Goal: Information Seeking & Learning: Learn about a topic

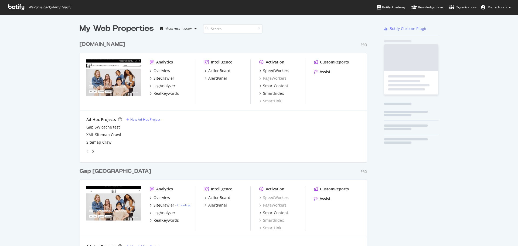
scroll to position [242, 510]
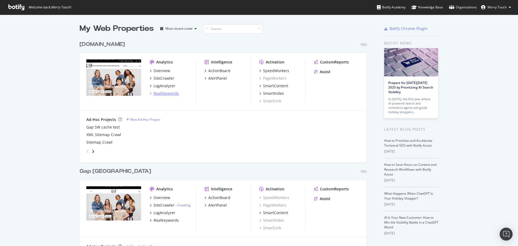
click at [158, 92] on div "RealKeywords" at bounding box center [166, 93] width 25 height 5
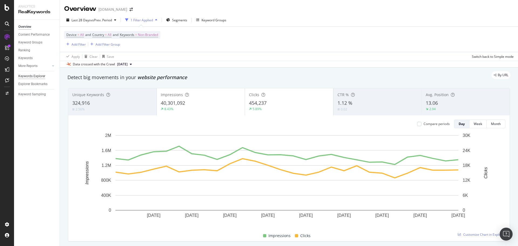
click at [41, 75] on div "Keywords Explorer" at bounding box center [31, 76] width 27 height 6
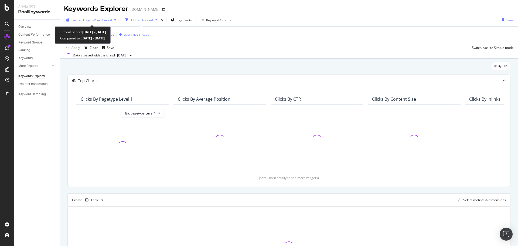
click at [96, 21] on span "vs Prev. Period" at bounding box center [101, 20] width 21 height 5
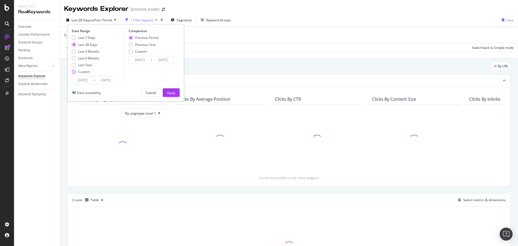
click at [86, 69] on div "Custom" at bounding box center [84, 71] width 12 height 5
click at [86, 79] on input "[DATE]" at bounding box center [83, 80] width 22 height 8
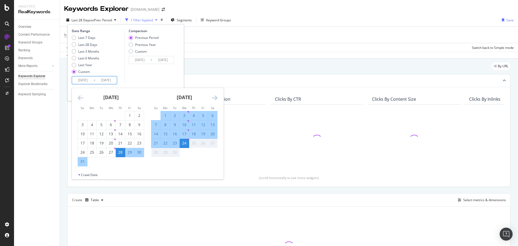
click at [78, 96] on icon "Move backward to switch to the previous month." at bounding box center [81, 97] width 6 height 6
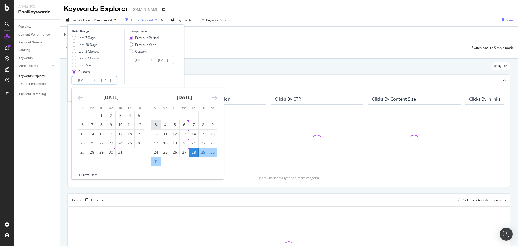
click at [158, 127] on div "3" at bounding box center [155, 124] width 9 height 5
type input "[DATE]"
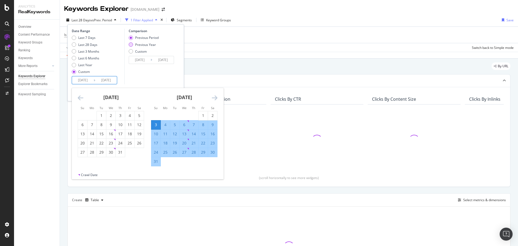
click at [149, 46] on div "Previous Year" at bounding box center [145, 44] width 21 height 5
type input "[DATE]"
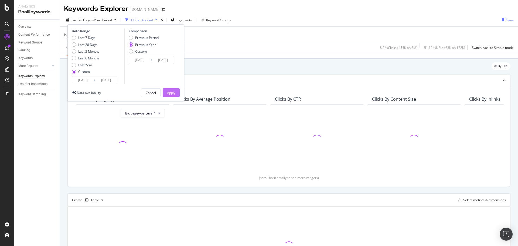
click at [173, 91] on div "Apply" at bounding box center [171, 92] width 8 height 5
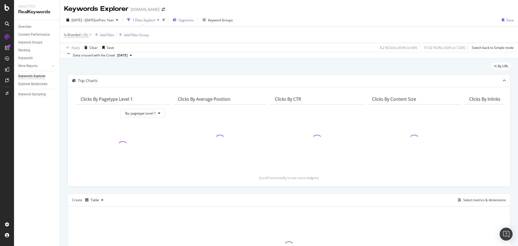
click at [194, 20] on span "Segments" at bounding box center [186, 20] width 15 height 5
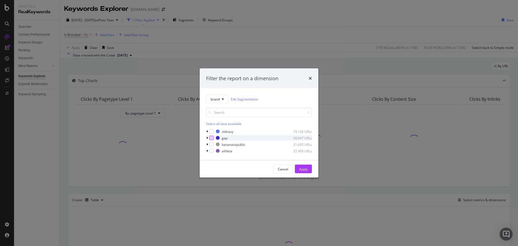
click at [211, 139] on div "modal" at bounding box center [211, 138] width 4 height 4
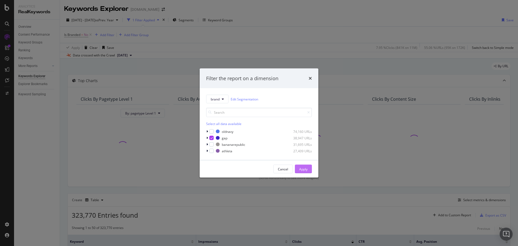
click at [297, 171] on button "Apply" at bounding box center [303, 169] width 17 height 9
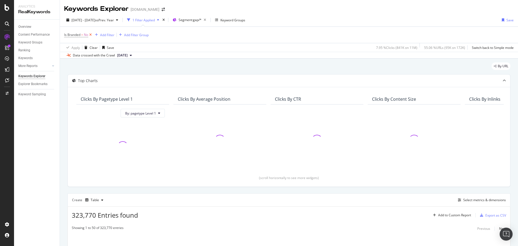
click at [90, 36] on icon at bounding box center [90, 34] width 5 height 5
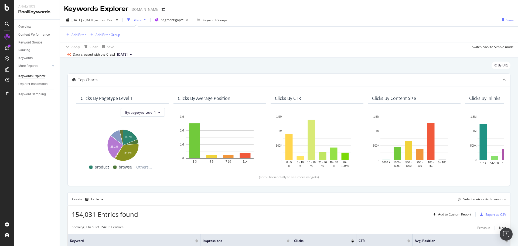
click at [308, 16] on div "[DATE] - [DATE] vs Prev. Year Filters Segment: gap/* Keyword Groups Save" at bounding box center [289, 21] width 458 height 11
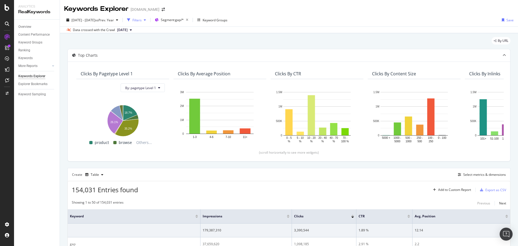
click at [142, 19] on div "Filters" at bounding box center [136, 20] width 9 height 5
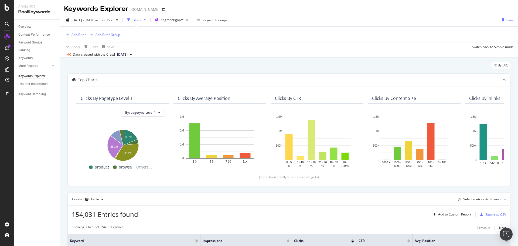
click at [81, 40] on div "Add Filter Add Filter Group" at bounding box center [289, 34] width 450 height 15
click at [81, 36] on div "Add Filter" at bounding box center [79, 34] width 14 height 5
click at [184, 19] on span "Segment: gap/*" at bounding box center [172, 20] width 23 height 5
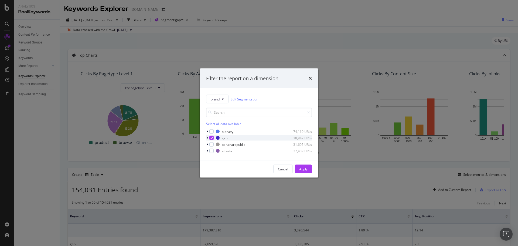
click at [206, 137] on div "modal" at bounding box center [207, 137] width 3 height 5
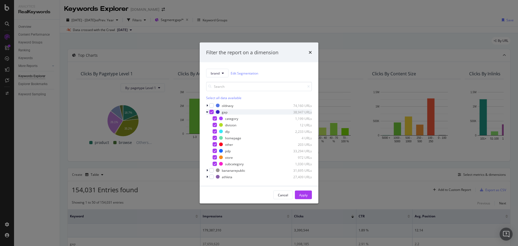
click at [210, 112] on icon "modal" at bounding box center [211, 112] width 2 height 3
click at [213, 138] on div "modal" at bounding box center [215, 138] width 4 height 4
click at [307, 192] on div "Apply" at bounding box center [303, 195] width 8 height 8
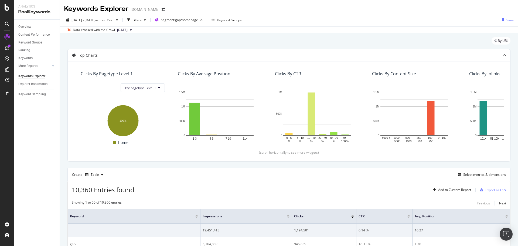
click at [328, 42] on div "By URL" at bounding box center [288, 43] width 443 height 12
click at [142, 18] on div "Filters" at bounding box center [136, 20] width 9 height 5
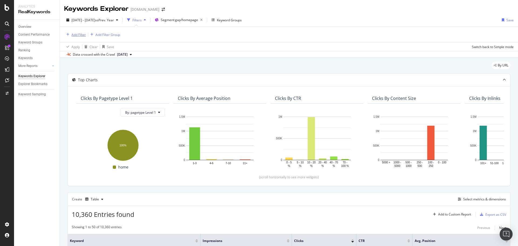
click at [66, 33] on div "button" at bounding box center [67, 34] width 7 height 3
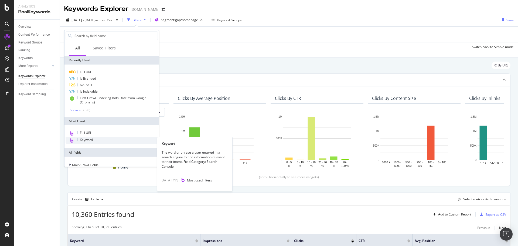
click at [91, 137] on div "Keyword" at bounding box center [112, 140] width 92 height 7
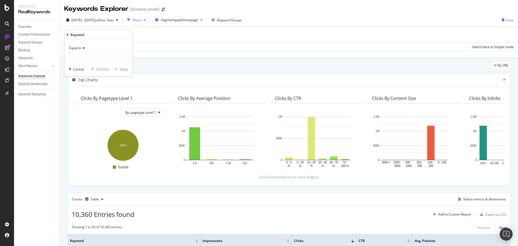
click at [81, 48] on span "Equal to" at bounding box center [75, 48] width 12 height 5
click at [90, 101] on div "Contains" at bounding box center [99, 101] width 58 height 7
click at [91, 58] on input "text" at bounding box center [98, 57] width 59 height 9
type input "boy"
click at [100, 67] on div "Add filter" at bounding box center [103, 69] width 14 height 5
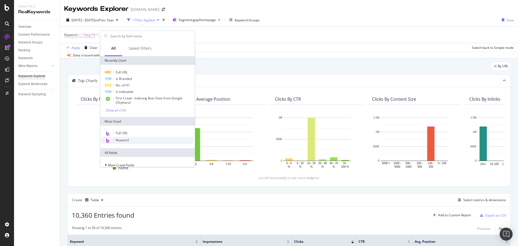
click at [136, 141] on div "Keyword" at bounding box center [147, 140] width 92 height 7
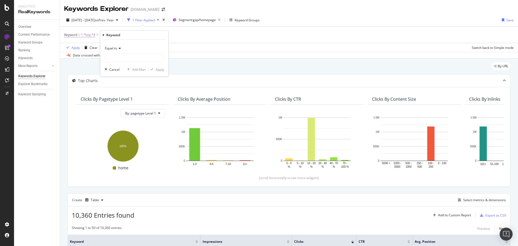
click at [114, 49] on span "Equal to" at bounding box center [111, 48] width 12 height 5
click at [137, 113] on div "Matches regex" at bounding box center [135, 115] width 58 height 7
click at [120, 50] on span "Matches regex" at bounding box center [116, 48] width 22 height 5
click at [132, 108] on div "Doesn't contain" at bounding box center [135, 108] width 58 height 7
click at [143, 55] on input "text" at bounding box center [134, 58] width 59 height 9
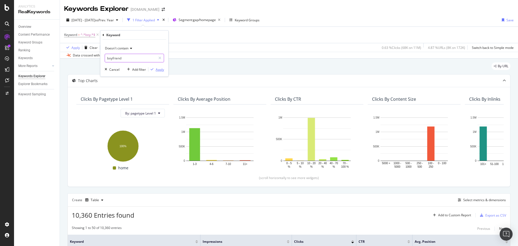
type input "boyfriend"
click at [158, 72] on div "Apply" at bounding box center [156, 69] width 16 height 5
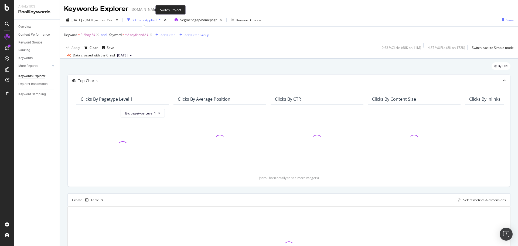
click at [162, 10] on icon "arrow-right-arrow-left" at bounding box center [163, 10] width 3 height 4
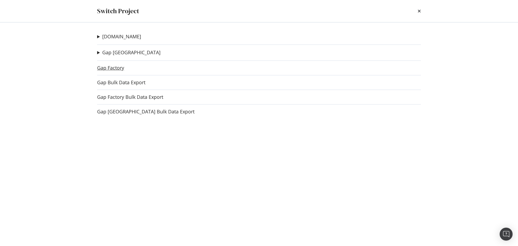
click at [103, 68] on link "Gap Factory" at bounding box center [110, 68] width 27 height 6
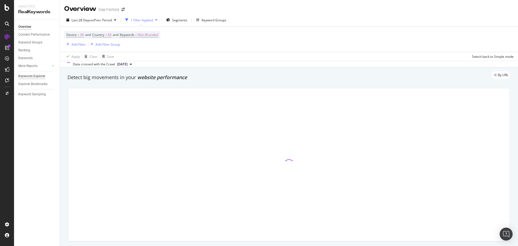
click at [39, 74] on div "Keywords Explorer" at bounding box center [31, 76] width 27 height 6
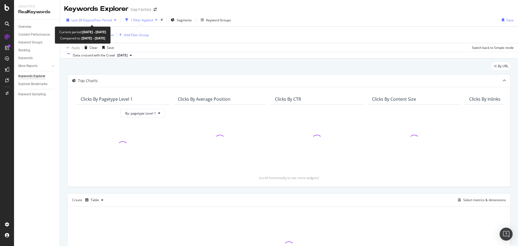
click at [96, 19] on span "vs Prev. Period" at bounding box center [101, 20] width 21 height 5
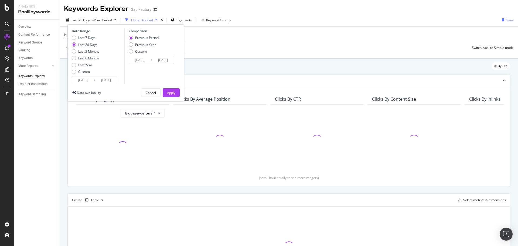
click at [79, 74] on div "Last 7 Days Last 28 Days Last 3 Months Last 6 Months Last Year Custom" at bounding box center [86, 55] width 28 height 41
click at [82, 71] on div "Custom" at bounding box center [84, 71] width 12 height 5
click at [82, 78] on input "[DATE]" at bounding box center [83, 80] width 22 height 8
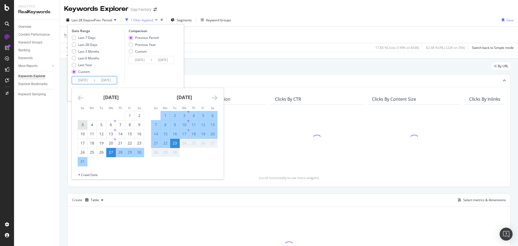
click at [82, 121] on div "3" at bounding box center [82, 124] width 9 height 9
type input "[DATE]"
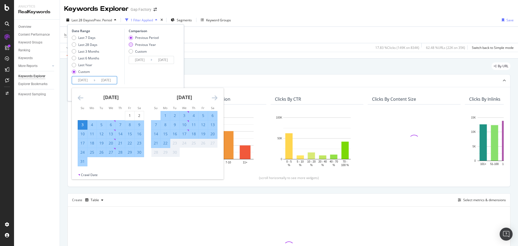
click at [151, 46] on div "Previous Year" at bounding box center [145, 44] width 21 height 5
type input "[DATE]"
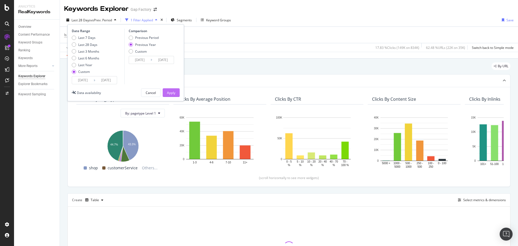
click at [172, 96] on div "Apply" at bounding box center [171, 92] width 8 height 8
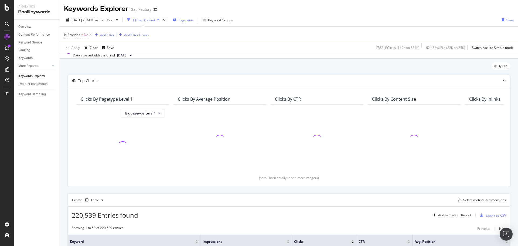
click at [192, 21] on div "Segments" at bounding box center [183, 20] width 21 height 8
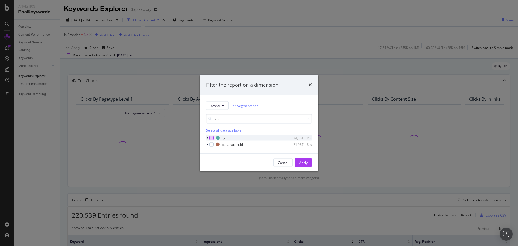
click at [211, 139] on div "modal" at bounding box center [211, 138] width 4 height 4
click at [299, 160] on div "Apply" at bounding box center [303, 162] width 8 height 5
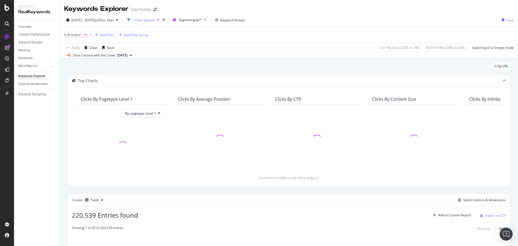
click at [75, 35] on span "Is Branded" at bounding box center [72, 34] width 16 height 5
click at [65, 33] on div "Is Branded No Cancel Add filter Apply" at bounding box center [98, 48] width 68 height 36
click at [67, 35] on icon at bounding box center [68, 34] width 2 height 3
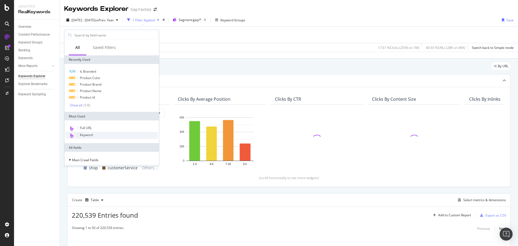
click at [100, 136] on div "Keyword" at bounding box center [112, 135] width 92 height 7
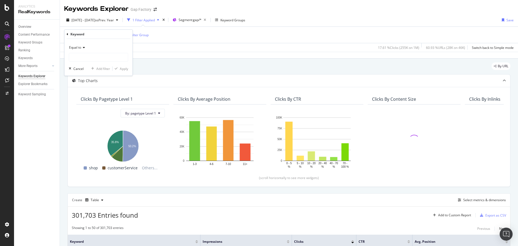
click at [76, 46] on span "Equal to" at bounding box center [75, 47] width 12 height 5
click at [96, 100] on div "Contains" at bounding box center [99, 100] width 58 height 7
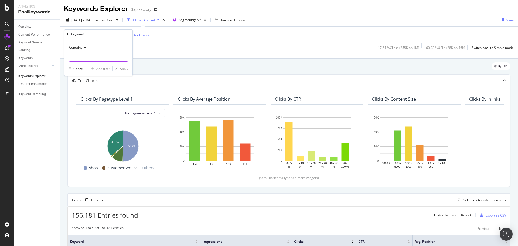
click at [95, 60] on input "text" at bounding box center [98, 57] width 59 height 9
type input "boy"
click at [100, 68] on div "Add filter" at bounding box center [103, 68] width 14 height 5
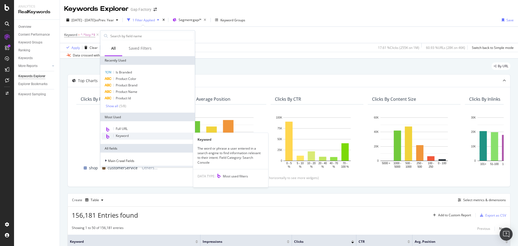
click at [125, 136] on span "Keyword" at bounding box center [122, 135] width 13 height 5
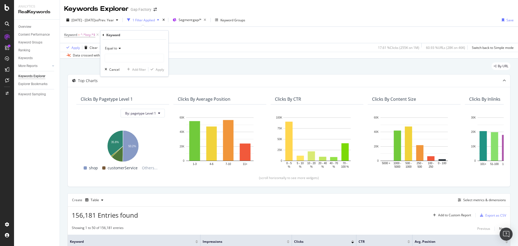
click at [120, 49] on icon at bounding box center [119, 48] width 4 height 3
click at [129, 108] on span "Doesn't contain" at bounding box center [118, 108] width 23 height 5
click at [127, 58] on input "text" at bounding box center [134, 58] width 59 height 9
type input "boyfriend"
click at [160, 71] on div "Apply" at bounding box center [160, 69] width 8 height 5
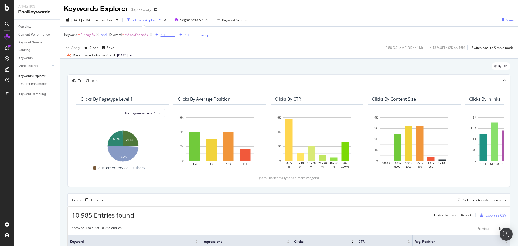
click at [164, 34] on div "Add Filter" at bounding box center [168, 35] width 14 height 5
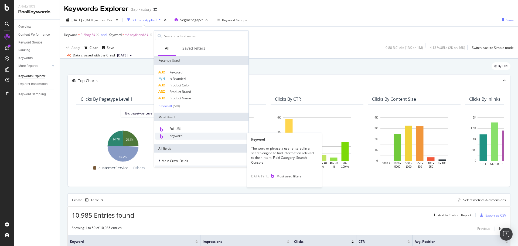
click at [182, 135] on span "Keyword" at bounding box center [175, 135] width 13 height 5
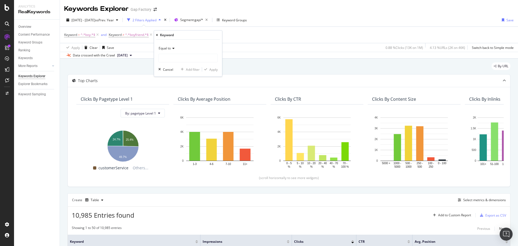
click at [171, 47] on icon at bounding box center [173, 48] width 4 height 3
click at [182, 108] on span "Doesn't contain" at bounding box center [172, 108] width 23 height 5
click at [188, 57] on input "text" at bounding box center [188, 58] width 59 height 9
type input "toddler"
click at [188, 72] on div "Doesn't contain toddler Cancel Add filter Apply" at bounding box center [188, 58] width 68 height 37
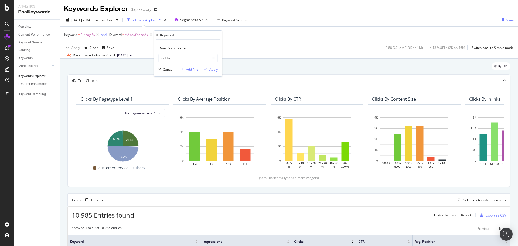
click at [189, 70] on div "Add filter" at bounding box center [193, 69] width 14 height 5
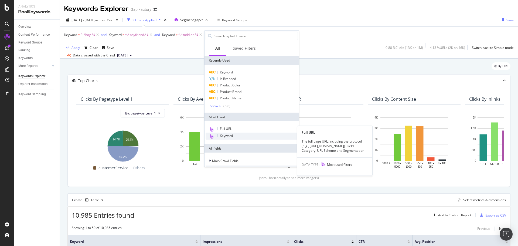
click at [226, 133] on div "Keyword" at bounding box center [252, 135] width 92 height 7
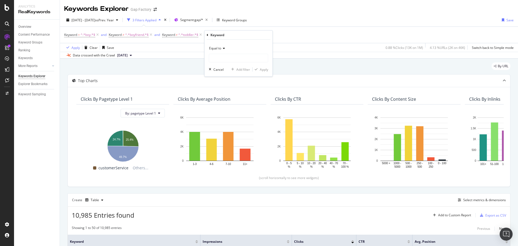
click at [214, 48] on span "Equal to" at bounding box center [215, 48] width 12 height 5
click at [230, 107] on span "Doesn't contain" at bounding box center [223, 108] width 23 height 5
click at [228, 58] on input "text" at bounding box center [238, 58] width 59 height 9
type input "baby"
click at [263, 69] on div "Apply" at bounding box center [264, 69] width 8 height 5
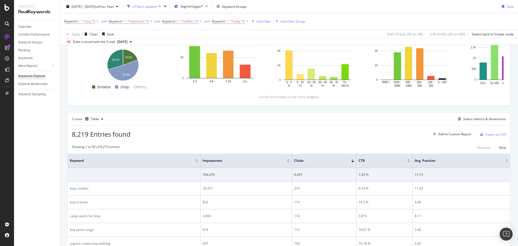
scroll to position [108, 0]
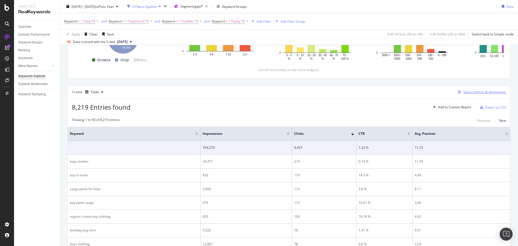
click at [474, 93] on div "Select metrics & dimensions" at bounding box center [484, 92] width 43 height 5
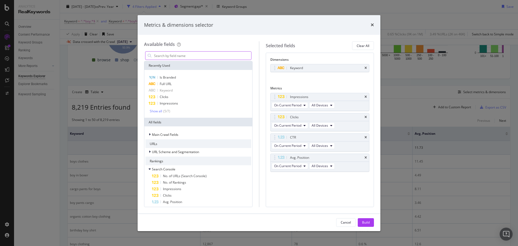
click at [174, 57] on input "modal" at bounding box center [203, 56] width 98 height 8
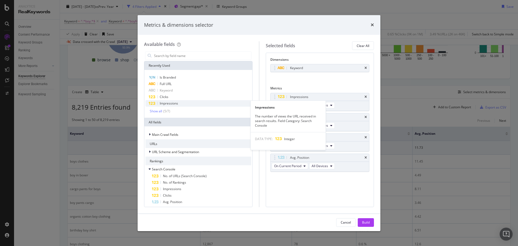
click at [180, 106] on div "Impressions" at bounding box center [198, 103] width 106 height 6
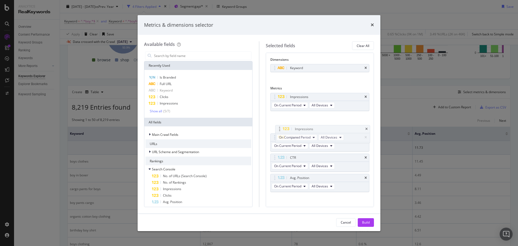
drag, startPoint x: 277, startPoint y: 178, endPoint x: 281, endPoint y: 121, distance: 57.1
click at [281, 121] on body "Analytics RealKeywords Overview Content Performance Keyword Groups Ranking Keyw…" at bounding box center [259, 123] width 518 height 246
click at [304, 126] on span "On Compared Period" at bounding box center [290, 125] width 32 height 5
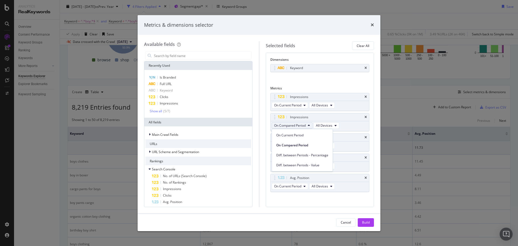
click at [324, 156] on span "Diff. between Periods - Percentage" at bounding box center [302, 155] width 52 height 5
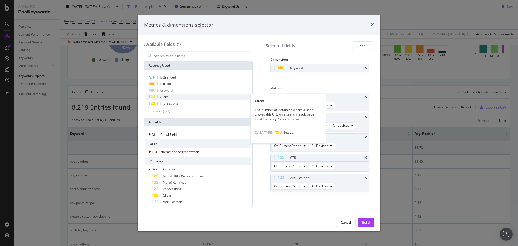
click at [164, 98] on span "Clicks" at bounding box center [164, 96] width 9 height 5
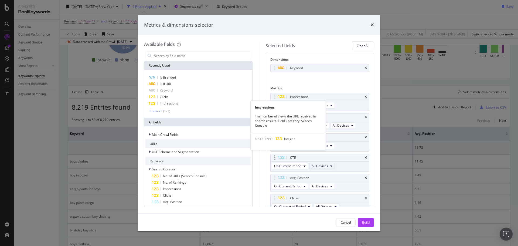
scroll to position [5, 0]
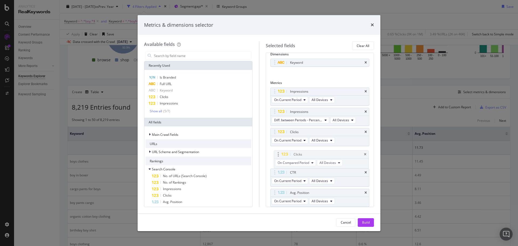
drag, startPoint x: 276, startPoint y: 192, endPoint x: 279, endPoint y: 149, distance: 43.0
click at [279, 149] on body "Analytics RealKeywords Overview Content Performance Keyword Groups Ranking Keyw…" at bounding box center [259, 123] width 518 height 246
click at [307, 163] on button "On Compared Period" at bounding box center [292, 160] width 41 height 6
drag, startPoint x: 326, startPoint y: 189, endPoint x: 330, endPoint y: 192, distance: 5.1
click at [326, 189] on span "Diff. between Periods - Percentage" at bounding box center [302, 190] width 52 height 5
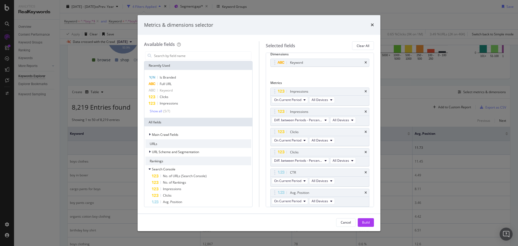
click at [366, 223] on div "Build" at bounding box center [366, 222] width 8 height 5
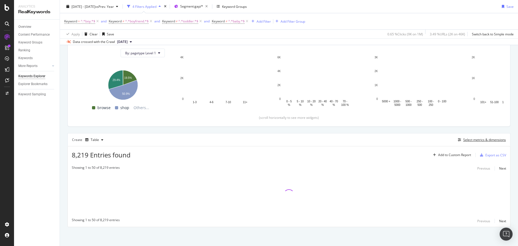
scroll to position [60, 0]
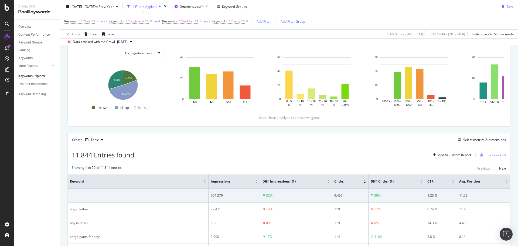
click at [311, 5] on div "[DATE] - [DATE] vs Prev. Year 4 Filters Applied Segment: gap/* Keyword Groups S…" at bounding box center [289, 7] width 458 height 11
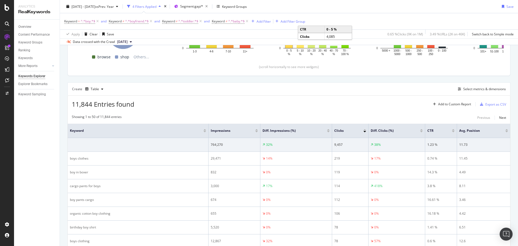
scroll to position [114, 0]
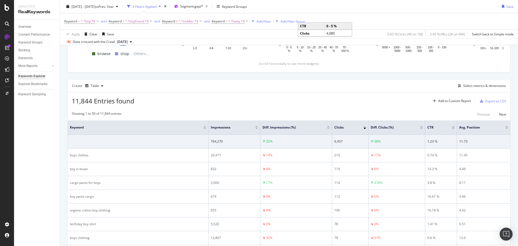
click at [403, 9] on div "[DATE] - [DATE] vs Prev. Year 4 Filters Applied Segment: gap/* Keyword Groups S…" at bounding box center [289, 7] width 458 height 11
click at [258, 22] on div "Add Filter" at bounding box center [264, 21] width 14 height 5
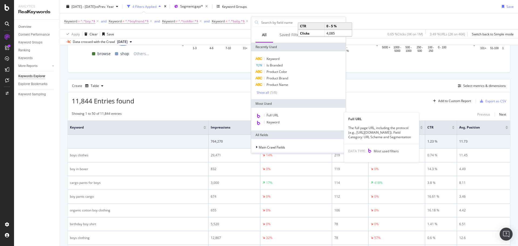
click at [280, 116] on div "Full URL" at bounding box center [298, 115] width 92 height 7
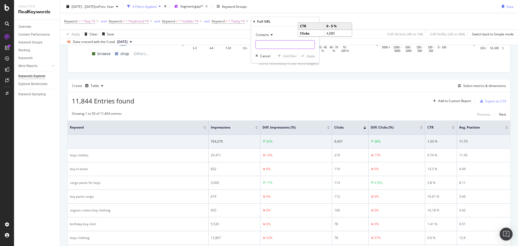
click at [271, 43] on input "text" at bounding box center [285, 44] width 59 height 9
click at [280, 43] on input "text" at bounding box center [285, 44] width 59 height 9
type input "browse"
click at [294, 57] on div "Add filter" at bounding box center [290, 56] width 14 height 5
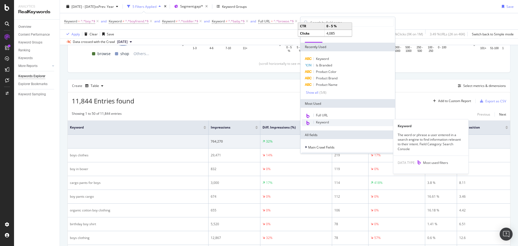
click at [330, 123] on div "Keyword" at bounding box center [348, 122] width 92 height 7
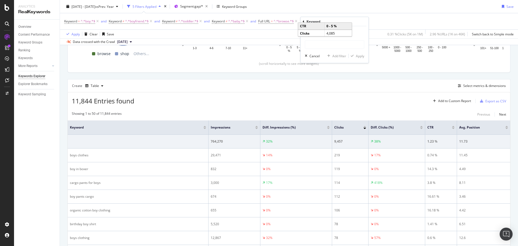
click at [307, 25] on div "Keyword" at bounding box center [335, 21] width 64 height 9
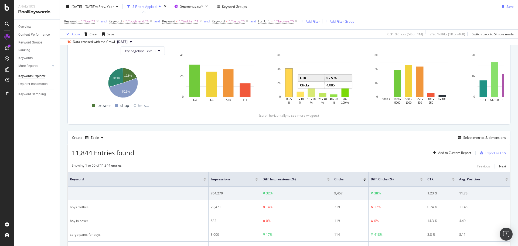
scroll to position [60, 0]
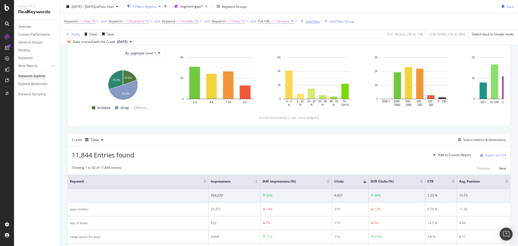
click at [311, 21] on div "Add Filter" at bounding box center [313, 21] width 14 height 5
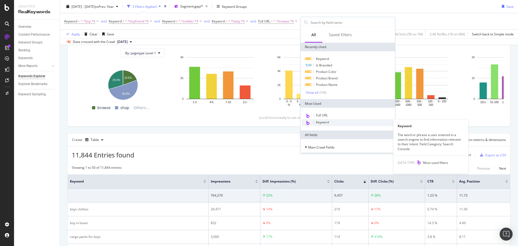
click at [319, 121] on span "Keyword" at bounding box center [322, 122] width 13 height 5
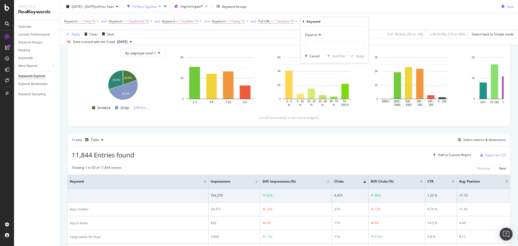
click at [312, 33] on span "Equal to" at bounding box center [311, 34] width 12 height 5
click at [329, 93] on span "Doesn't contain" at bounding box center [319, 95] width 23 height 5
click at [327, 45] on input "text" at bounding box center [334, 44] width 59 height 9
type input "style="
click at [361, 57] on div "Apply" at bounding box center [360, 56] width 8 height 5
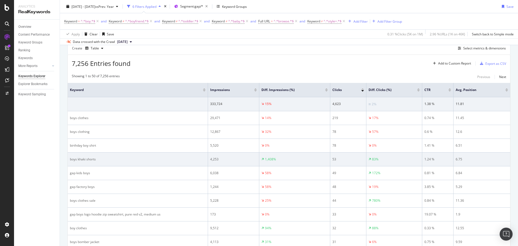
scroll to position [141, 0]
